Goal: Find specific page/section: Find specific page/section

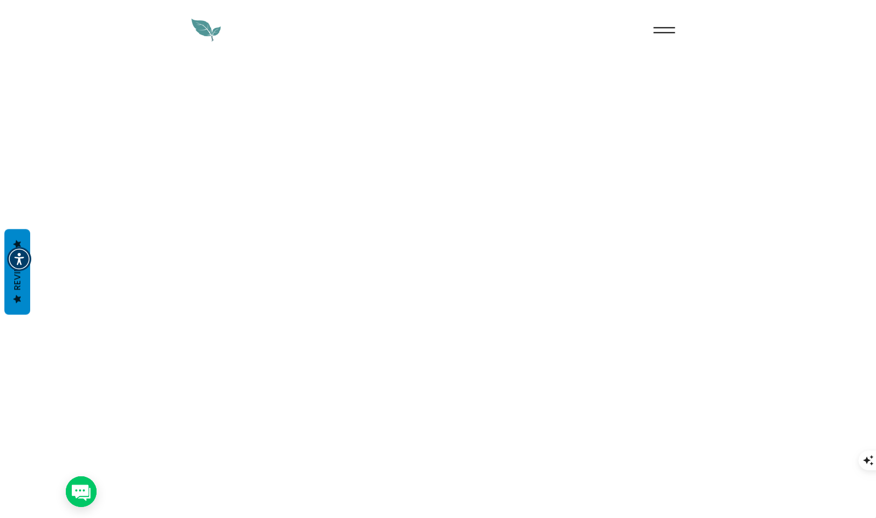
click at [670, 25] on icon "Menu" at bounding box center [664, 30] width 38 height 38
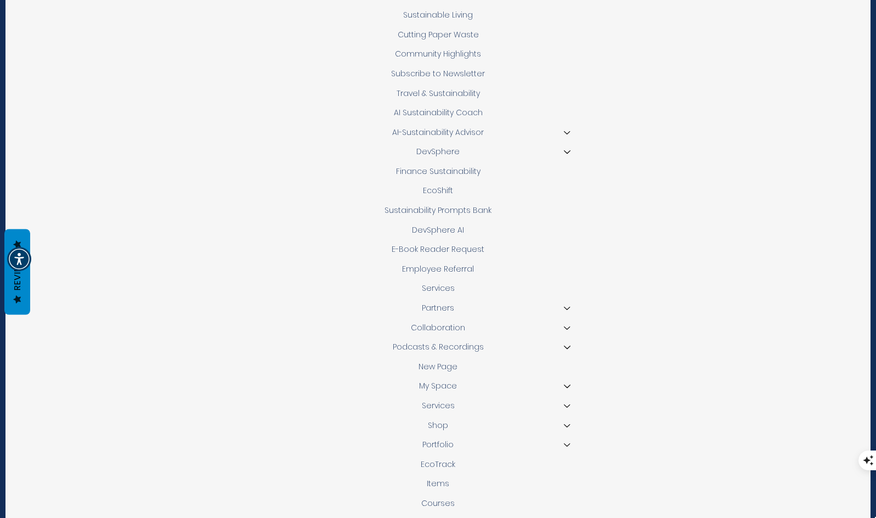
scroll to position [328, 0]
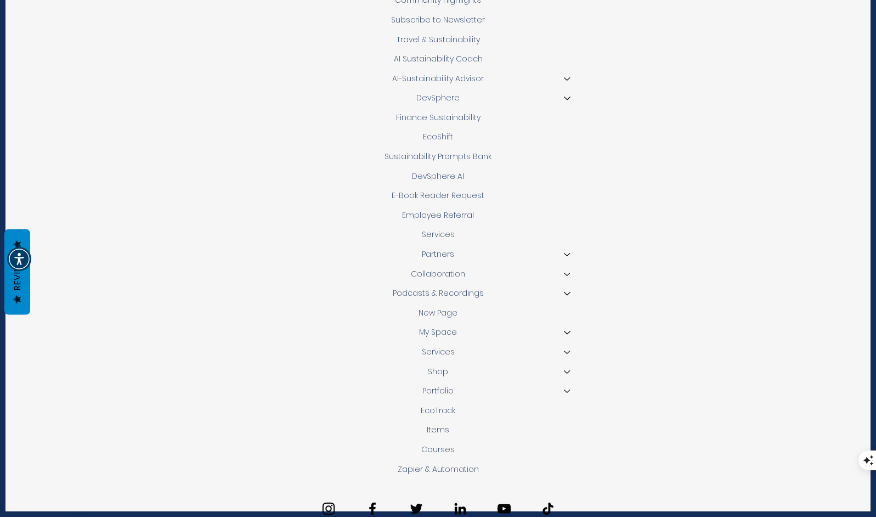
click at [465, 249] on link "Partners" at bounding box center [437, 255] width 231 height 20
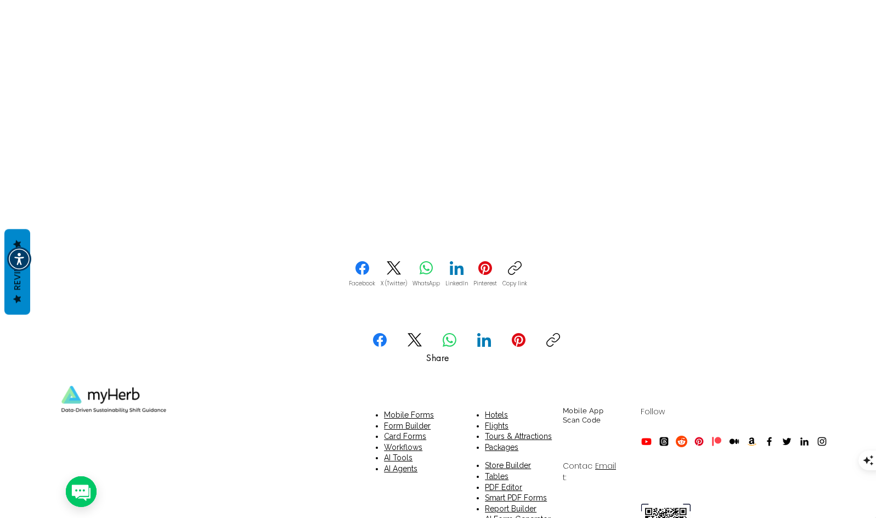
scroll to position [768, 0]
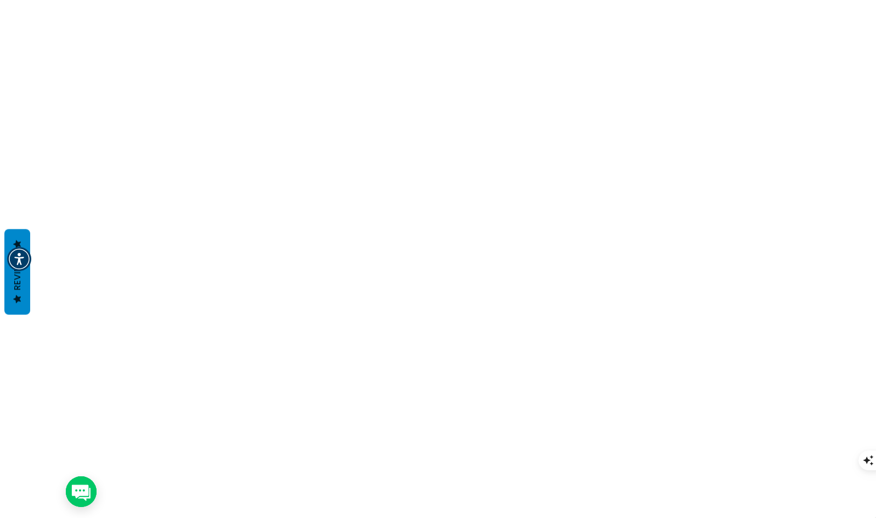
scroll to position [329, 0]
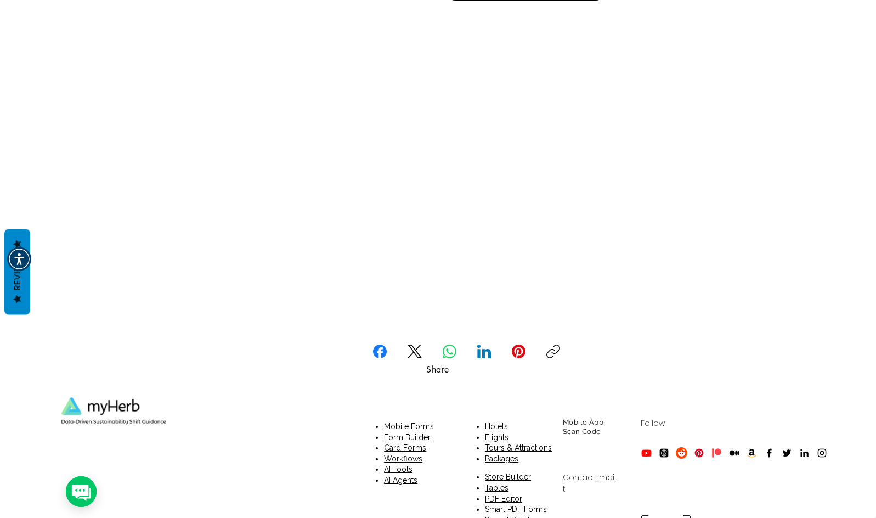
scroll to position [8134, 0]
